Goal: Task Accomplishment & Management: Use online tool/utility

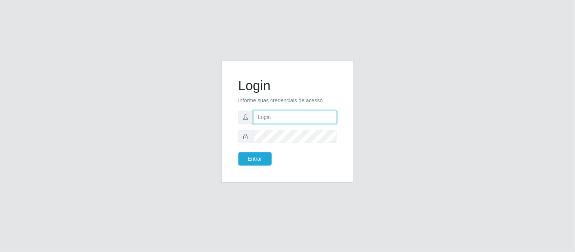
click at [268, 116] on input "text" at bounding box center [295, 117] width 84 height 13
type input "[EMAIL_ADDRESS][DOMAIN_NAME]"
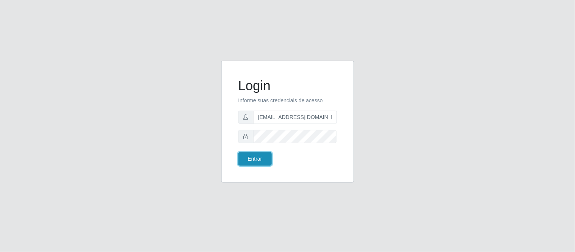
click at [259, 159] on button "Entrar" at bounding box center [254, 158] width 33 height 13
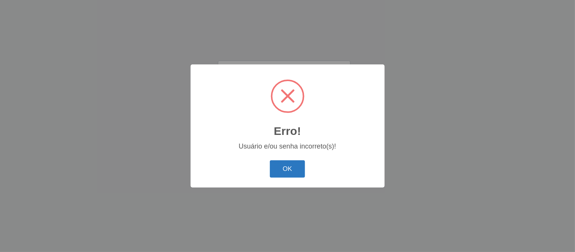
click at [293, 172] on button "OK" at bounding box center [287, 169] width 35 height 18
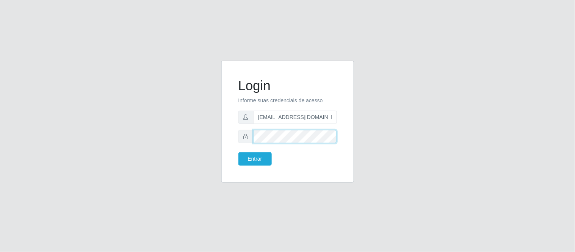
click at [198, 139] on div "Login Informe suas credenciais de acesso [EMAIL_ADDRESS][DOMAIN_NAME] Entrar" at bounding box center [288, 126] width 432 height 131
click at [247, 155] on button "Entrar" at bounding box center [254, 158] width 33 height 13
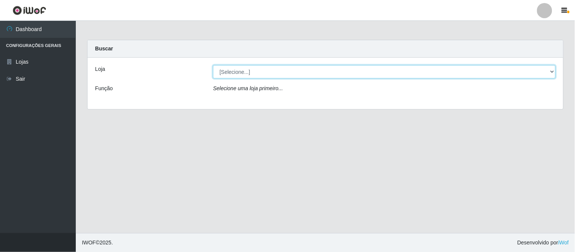
click at [549, 71] on select "[Selecione...] Queiroz Atacadão - Coophab" at bounding box center [384, 71] width 342 height 13
select select "463"
click at [213, 65] on select "[Selecione...] Queiroz Atacadão - Coophab" at bounding box center [384, 71] width 342 height 13
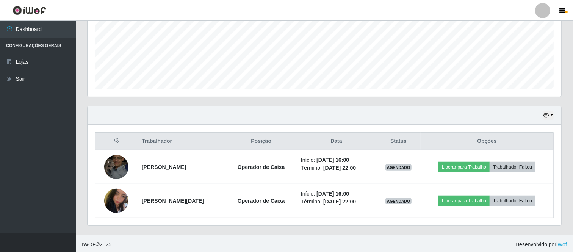
scroll to position [184, 0]
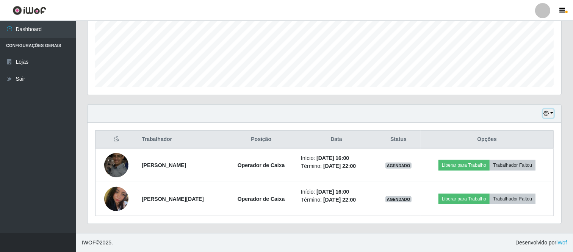
click at [548, 113] on icon "button" at bounding box center [545, 113] width 5 height 5
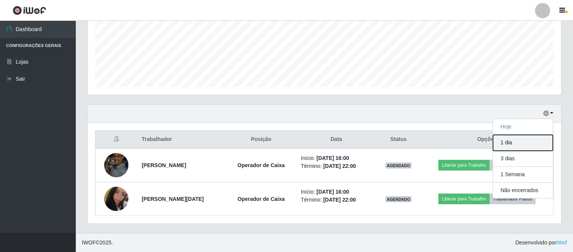
click at [505, 146] on button "1 dia" at bounding box center [523, 143] width 60 height 16
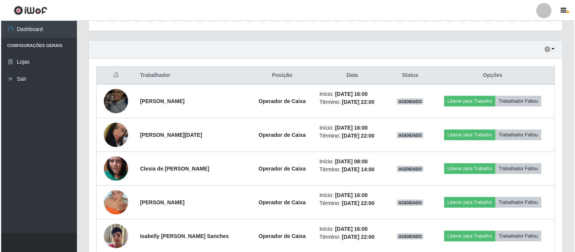
scroll to position [268, 0]
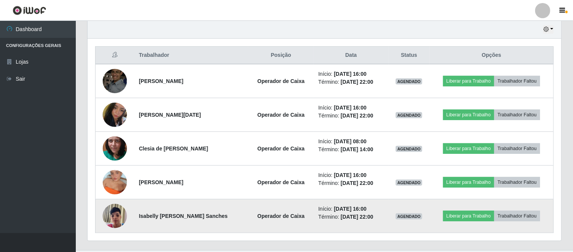
click at [116, 215] on img at bounding box center [115, 216] width 24 height 32
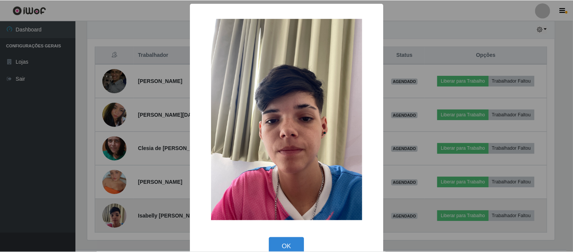
scroll to position [157, 469]
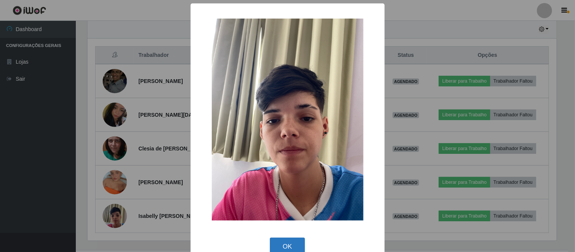
click at [283, 241] on button "OK" at bounding box center [287, 247] width 35 height 18
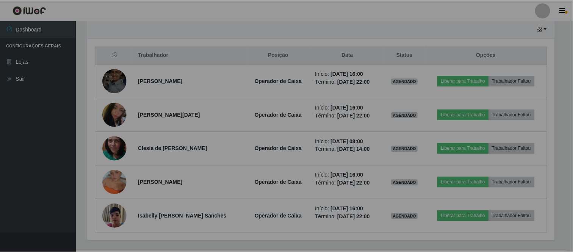
scroll to position [157, 473]
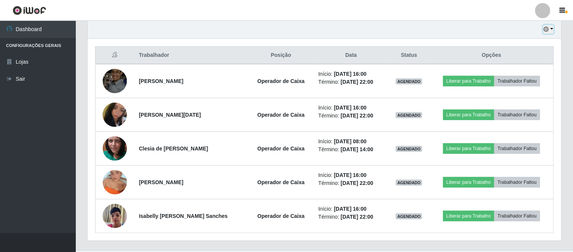
click at [549, 28] on button "button" at bounding box center [548, 29] width 11 height 9
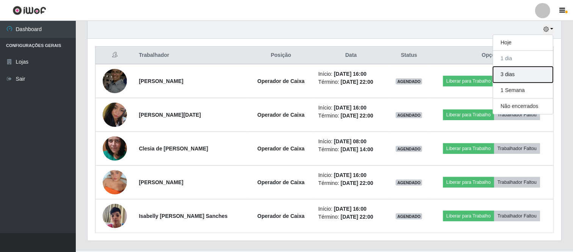
click at [517, 74] on button "3 dias" at bounding box center [523, 75] width 60 height 16
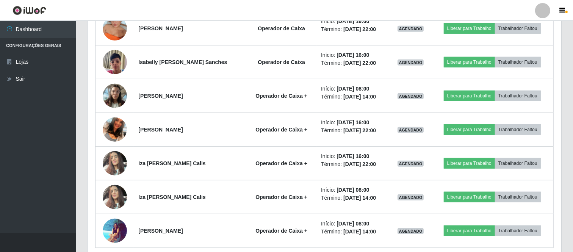
scroll to position [436, 0]
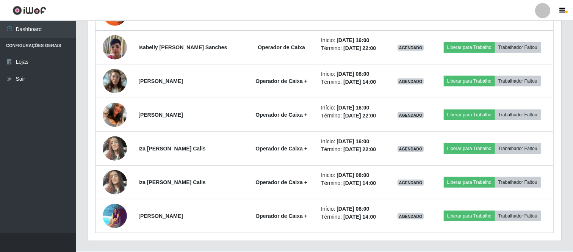
click at [542, 9] on div at bounding box center [542, 10] width 15 height 15
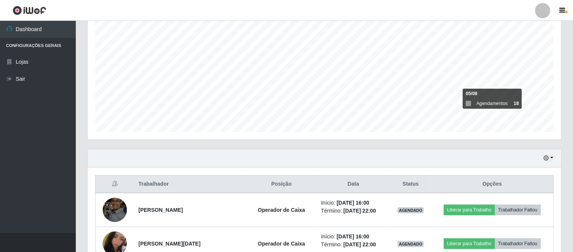
scroll to position [100, 0]
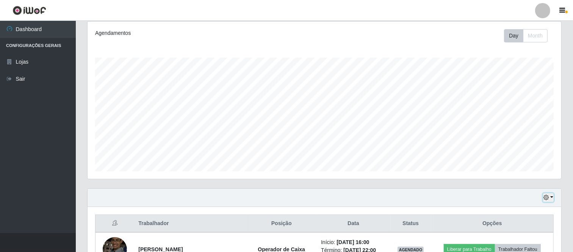
click at [551, 200] on button "button" at bounding box center [548, 197] width 11 height 9
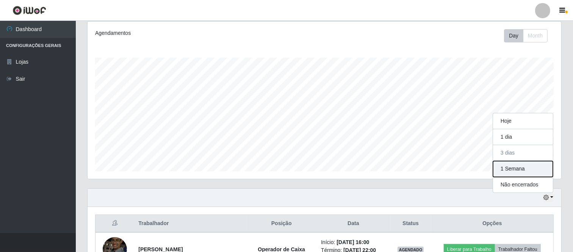
click at [521, 169] on button "1 Semana" at bounding box center [523, 169] width 60 height 16
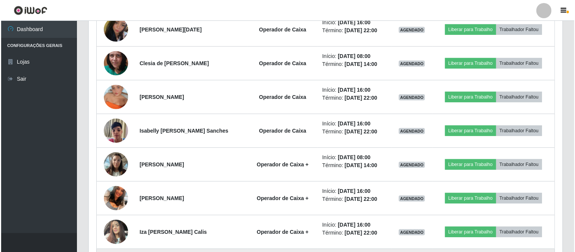
scroll to position [226, 0]
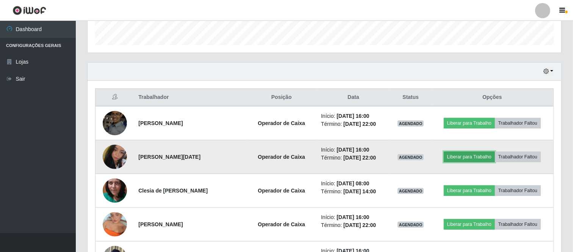
click at [465, 156] on button "Liberar para Trabalho" at bounding box center [469, 157] width 51 height 11
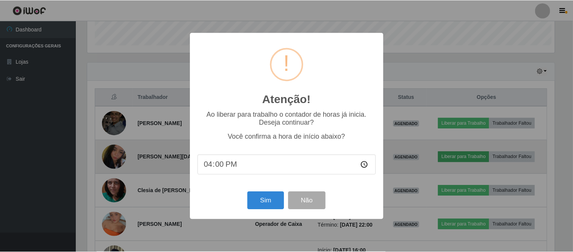
scroll to position [157, 469]
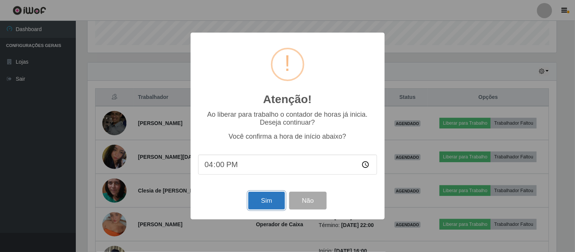
click at [267, 201] on button "Sim" at bounding box center [266, 201] width 37 height 18
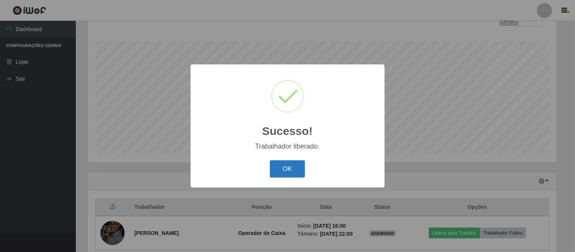
click at [284, 168] on button "OK" at bounding box center [287, 169] width 35 height 18
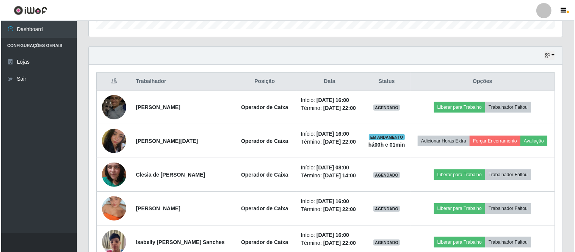
scroll to position [242, 0]
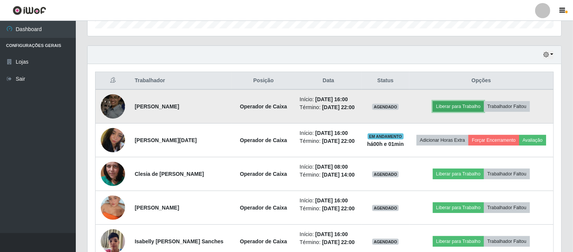
click at [444, 107] on button "Liberar para Trabalho" at bounding box center [458, 106] width 51 height 11
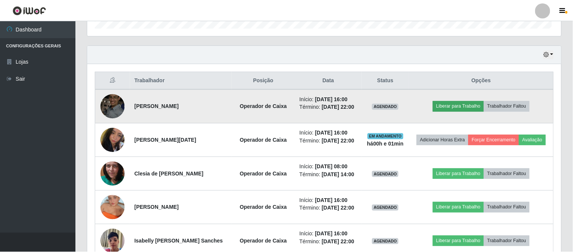
scroll to position [157, 469]
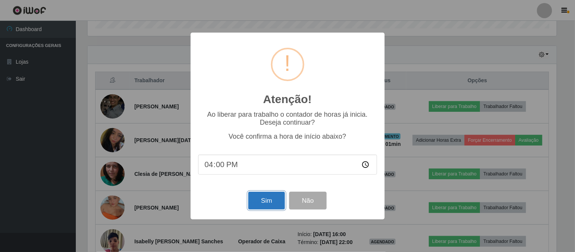
click at [266, 198] on button "Sim" at bounding box center [266, 201] width 37 height 18
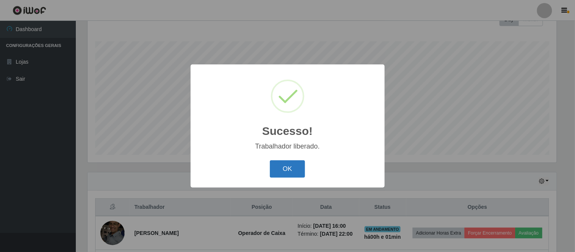
click at [282, 166] on button "OK" at bounding box center [287, 169] width 35 height 18
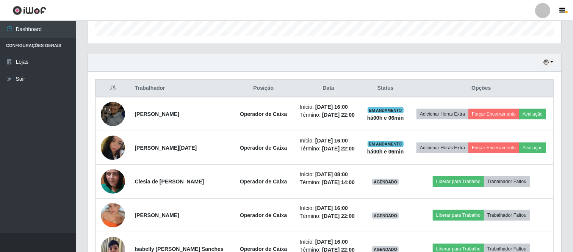
scroll to position [158, 0]
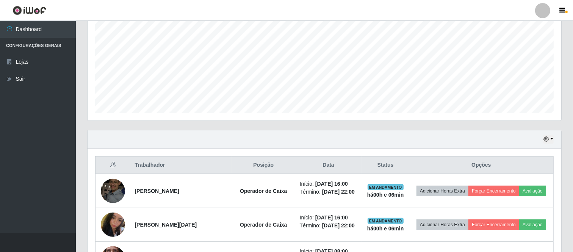
click at [543, 138] on div "Hoje 1 dia 3 dias 1 Semana Não encerrados" at bounding box center [324, 139] width 473 height 18
click at [544, 138] on icon "button" at bounding box center [545, 138] width 5 height 5
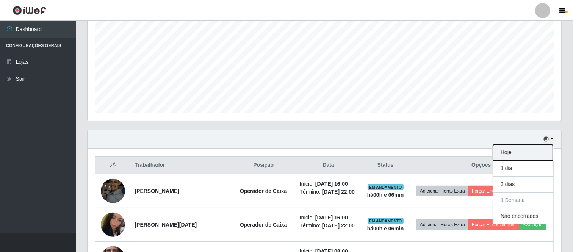
click at [521, 154] on button "Hoje" at bounding box center [523, 153] width 60 height 16
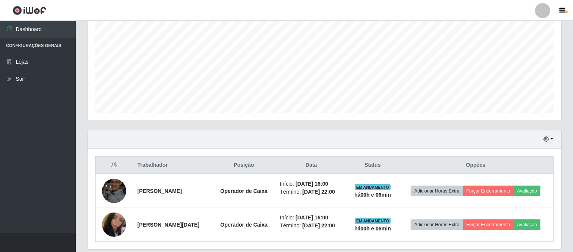
scroll to position [184, 0]
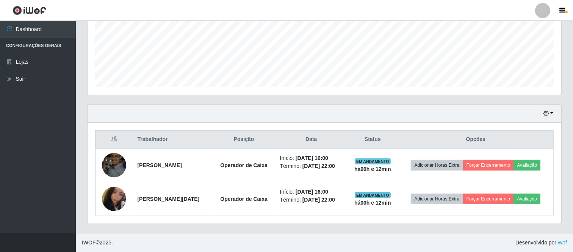
drag, startPoint x: 502, startPoint y: 213, endPoint x: 499, endPoint y: 222, distance: 9.6
click at [501, 217] on div "Trabalhador Posição Data Status Opções [PERSON_NAME] Operador de Caixa Início: …" at bounding box center [324, 173] width 473 height 101
